Goal: Task Accomplishment & Management: Manage account settings

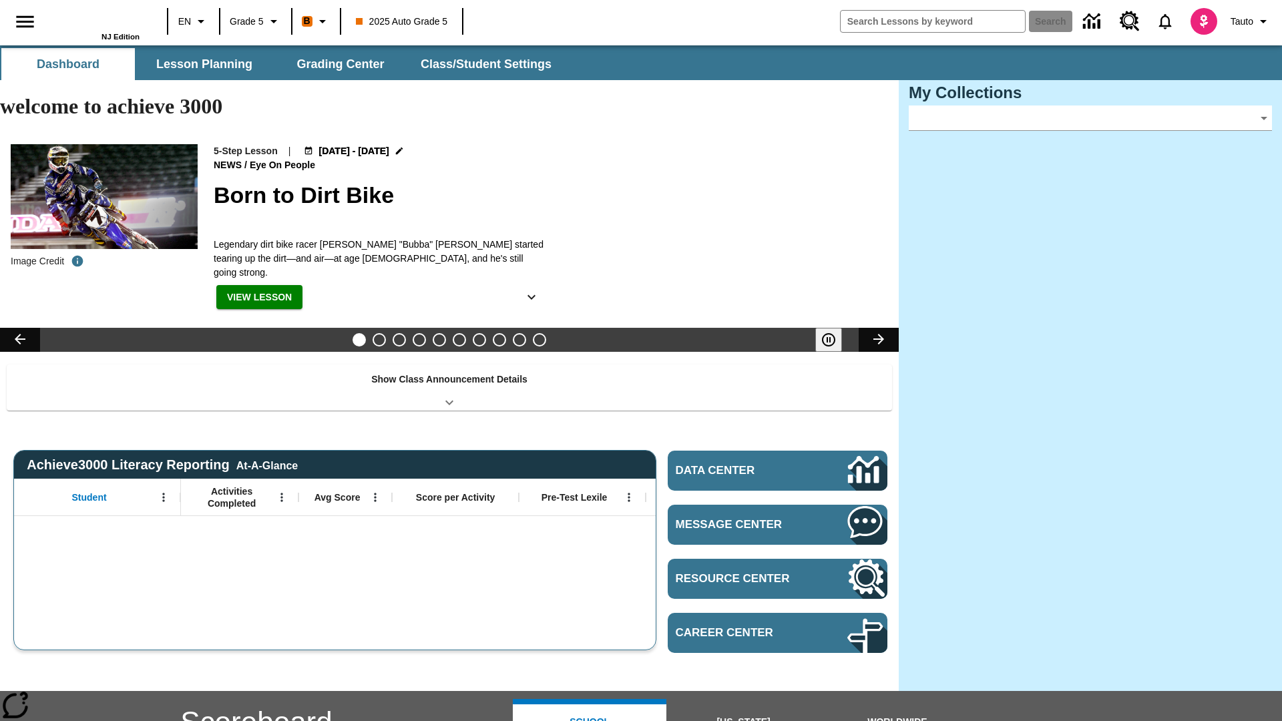
type input "-1"
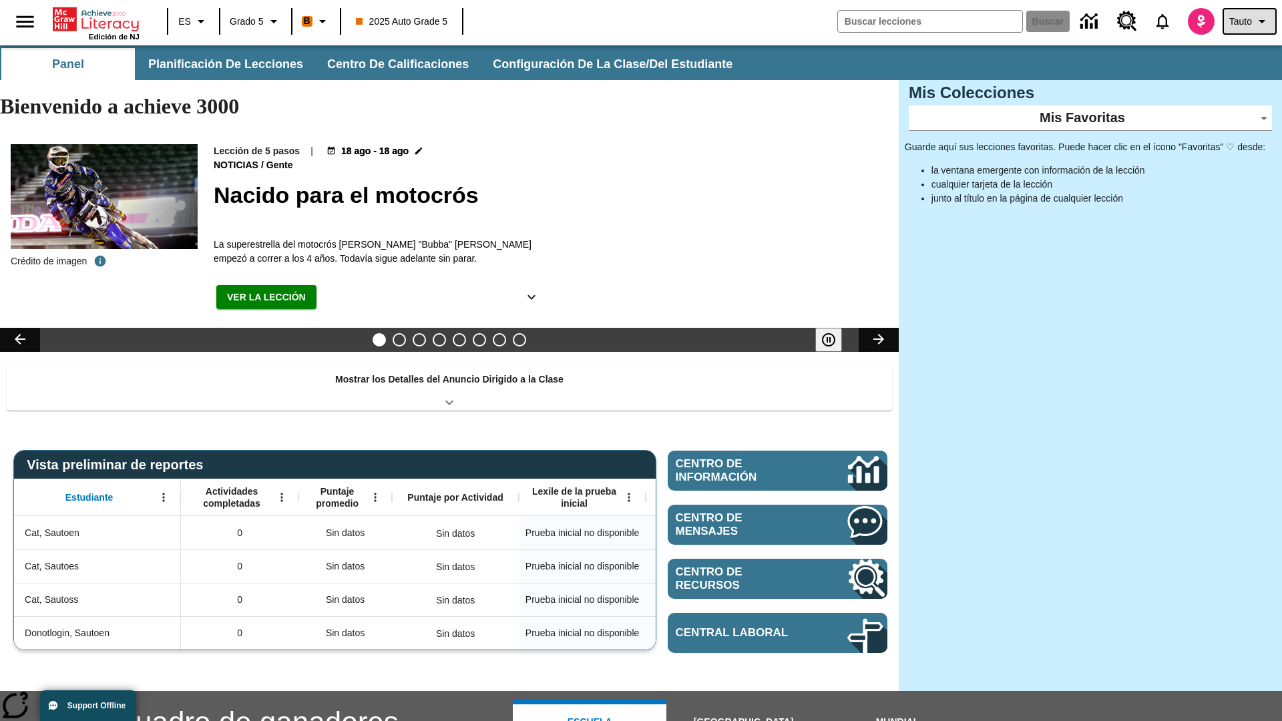
click at [1249, 21] on span "Tauto" at bounding box center [1240, 22] width 23 height 14
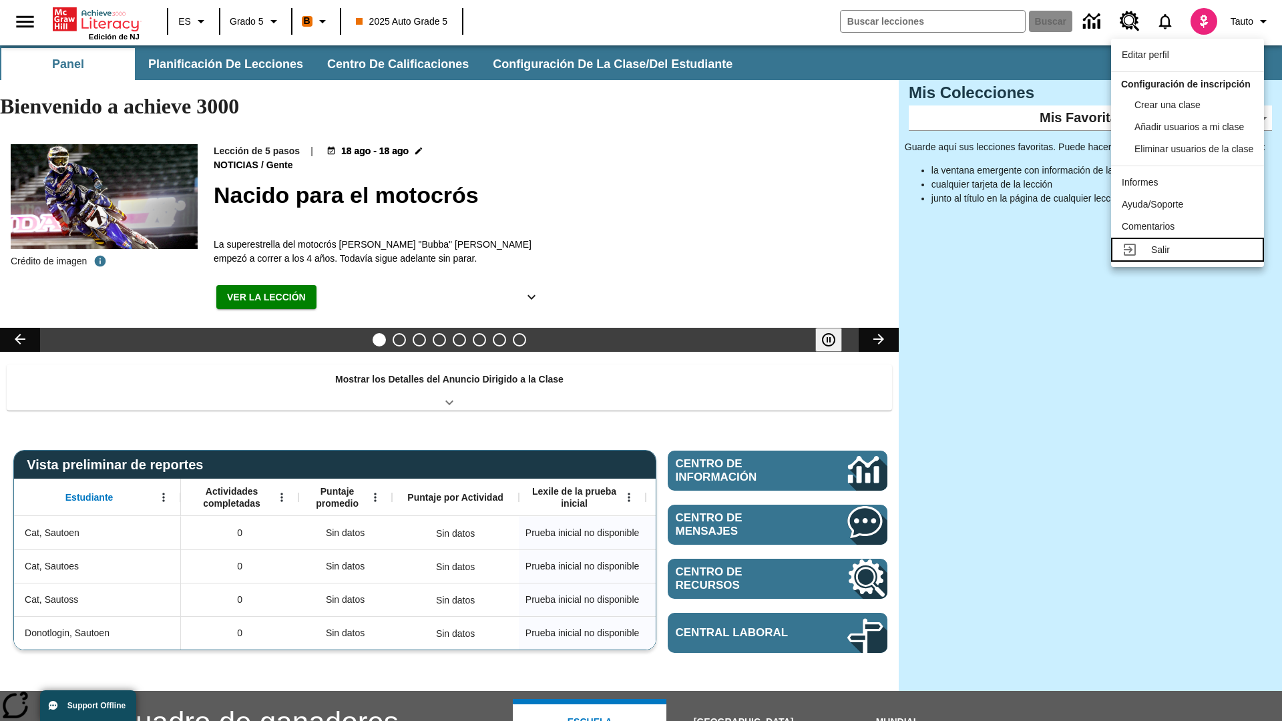
click at [1191, 257] on div "Salir" at bounding box center [1202, 250] width 102 height 14
